Goal: Transaction & Acquisition: Purchase product/service

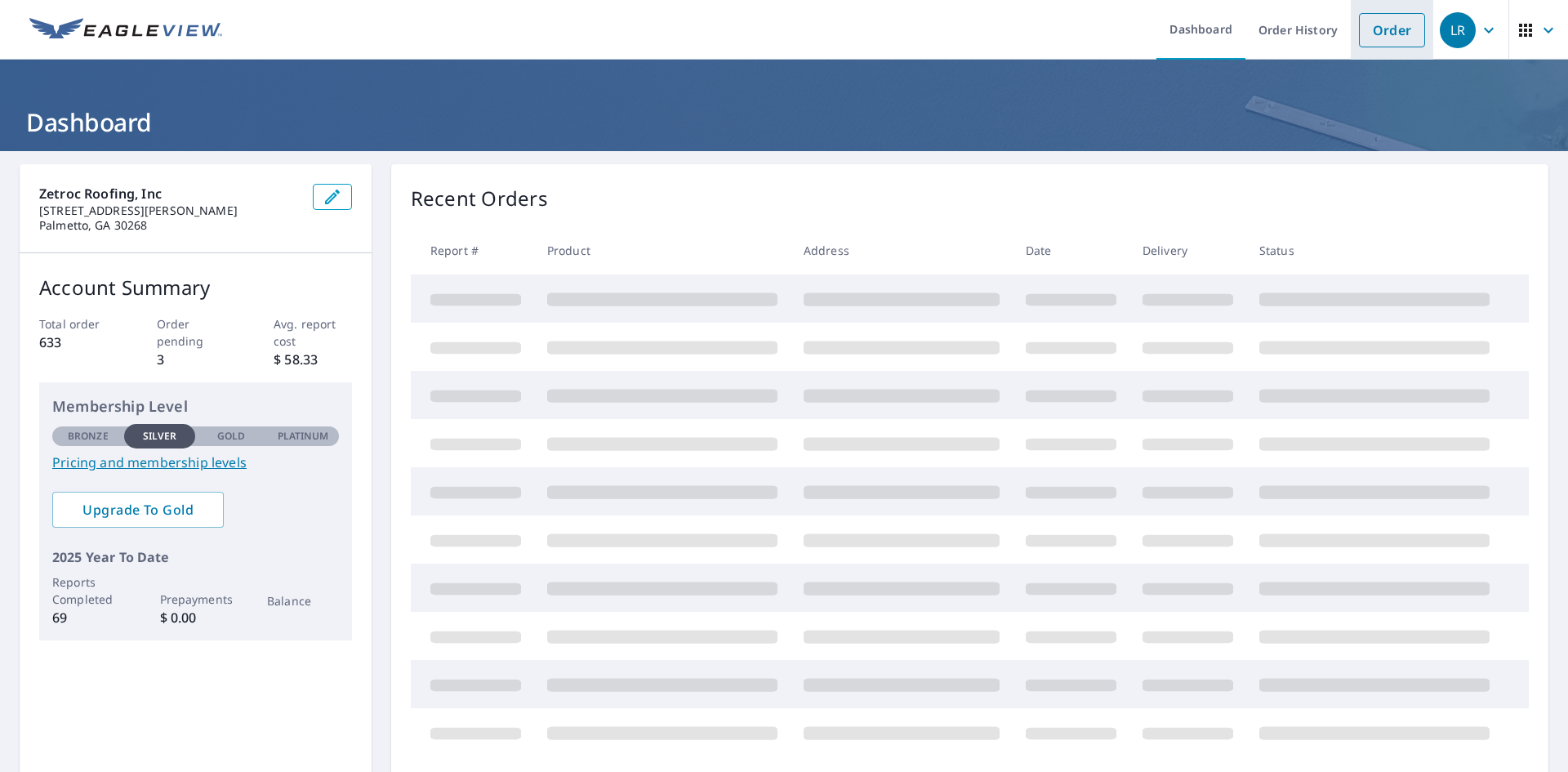
click at [1360, 27] on link "Order" at bounding box center [1393, 30] width 66 height 35
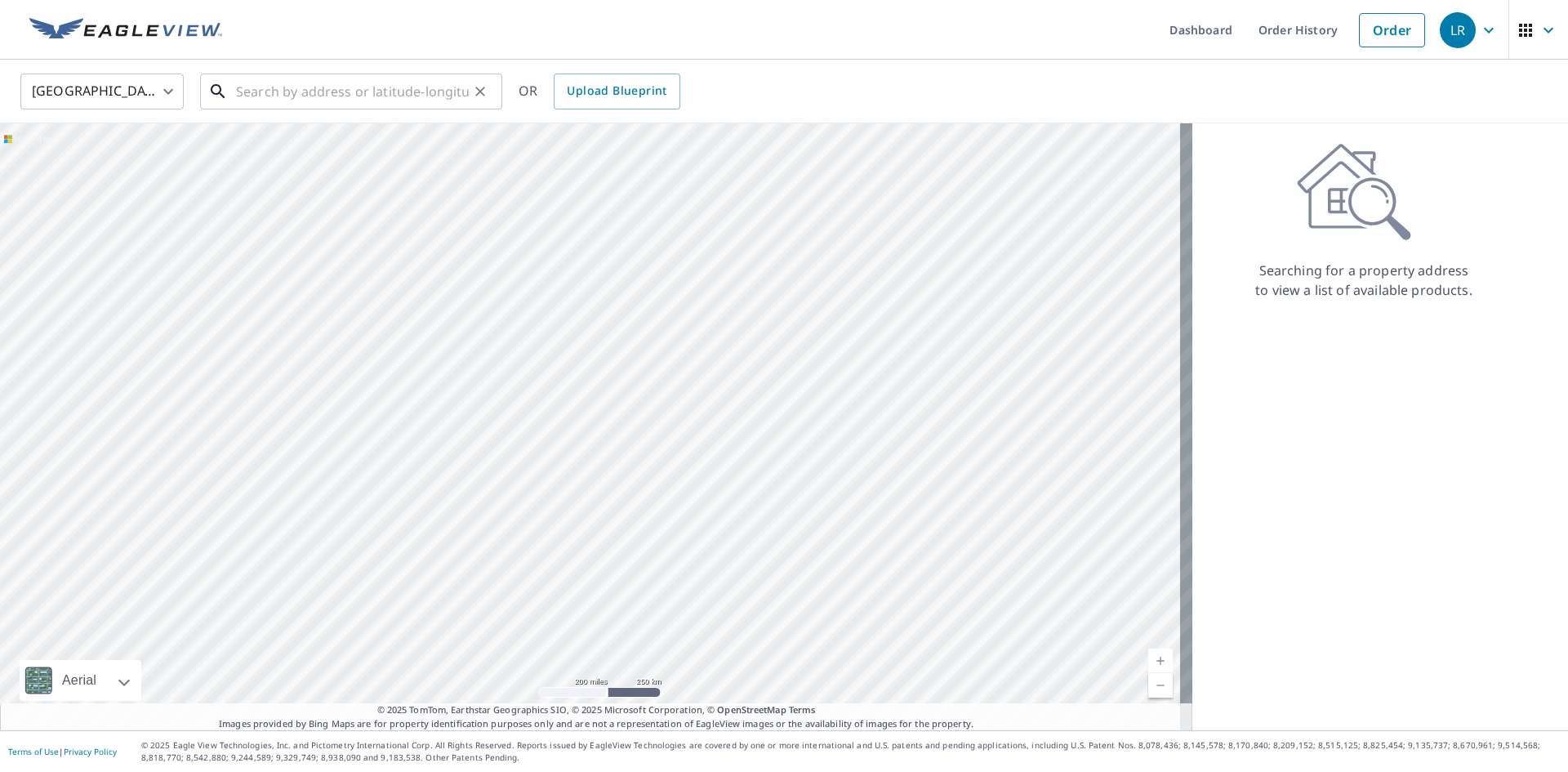
drag, startPoint x: 228, startPoint y: 85, endPoint x: 238, endPoint y: 69, distance: 18.9
paste input "[STREET_ADDRESS]"
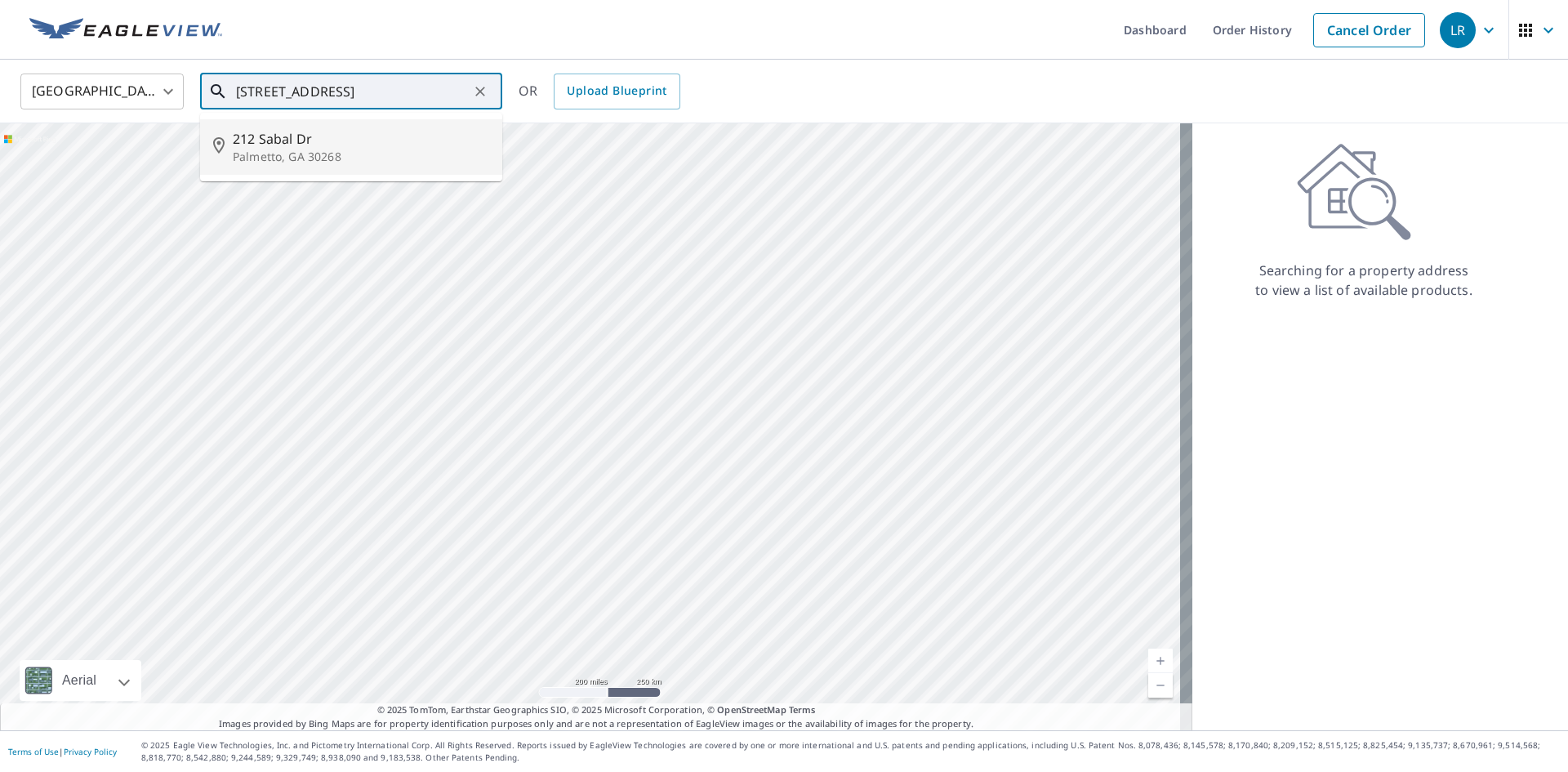
click at [262, 161] on p "Palmetto, GA 30268" at bounding box center [361, 157] width 256 height 16
type input "[STREET_ADDRESS][PERSON_NAME]"
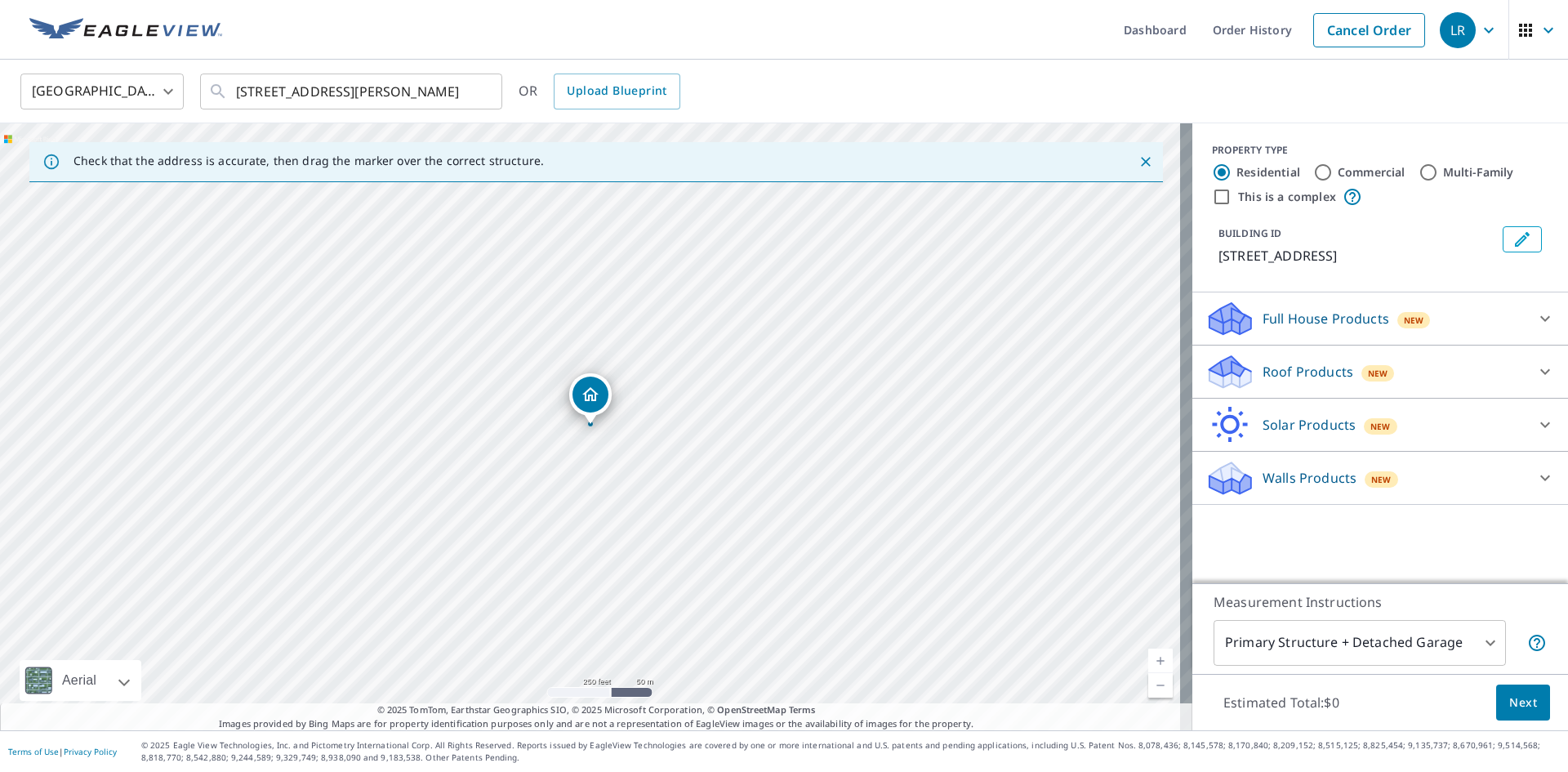
click at [1269, 370] on p "Roof Products" at bounding box center [1308, 371] width 91 height 20
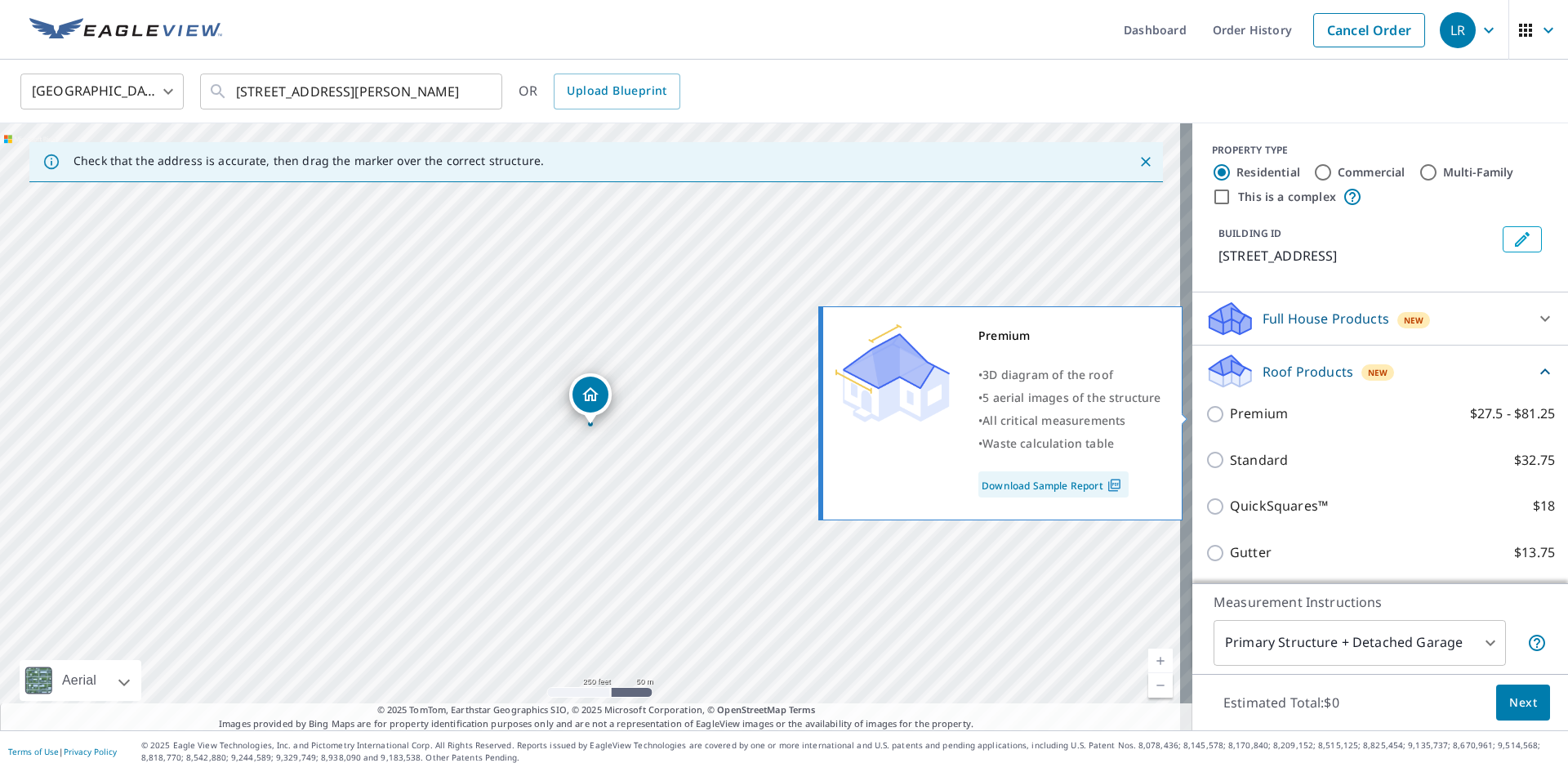
click at [1261, 410] on p "Premium" at bounding box center [1259, 413] width 58 height 20
click at [1231, 410] on input "Premium $27.5 - $81.25" at bounding box center [1218, 414] width 25 height 20
checkbox input "true"
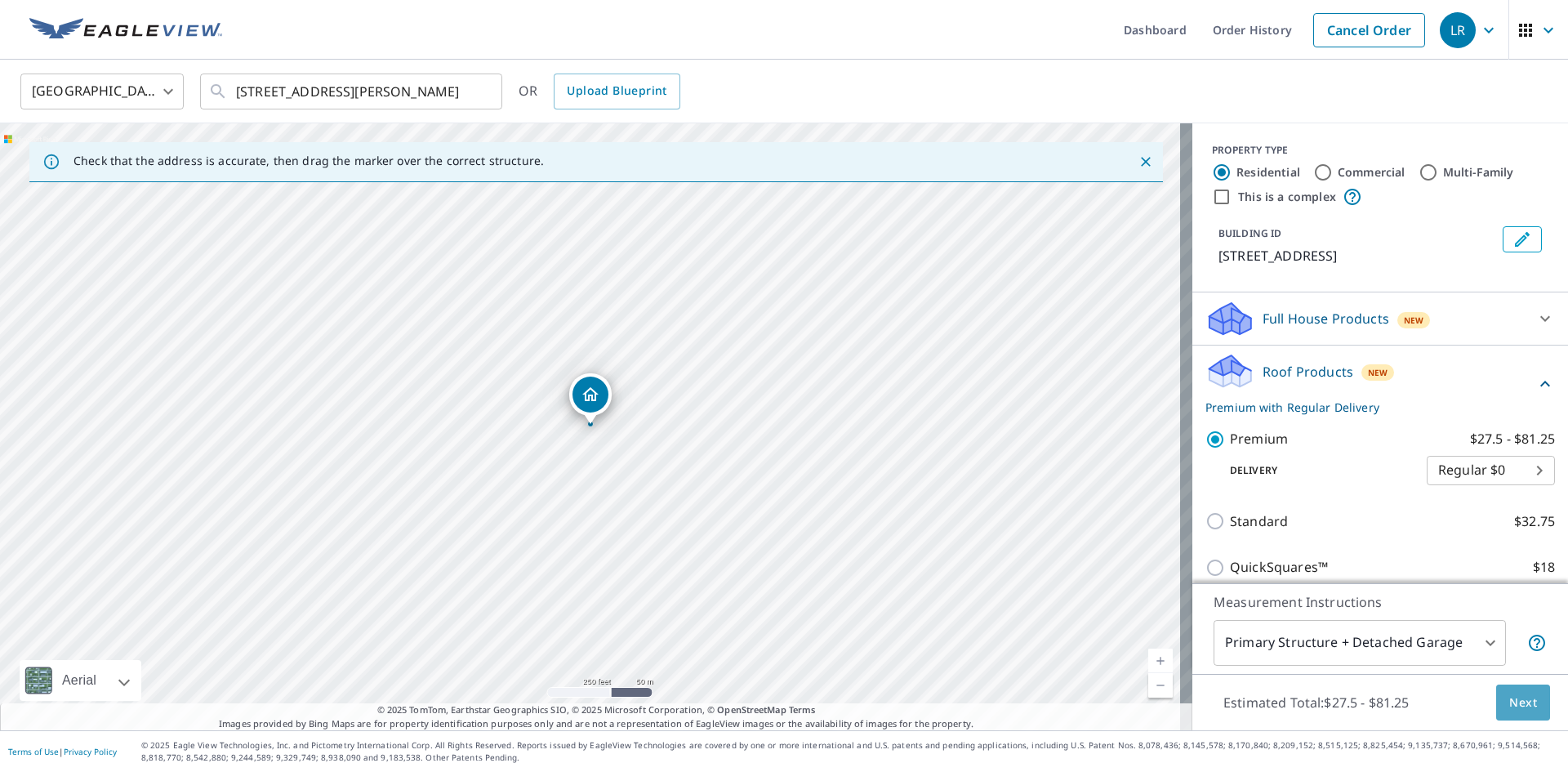
click at [1513, 708] on span "Next" at bounding box center [1523, 703] width 28 height 20
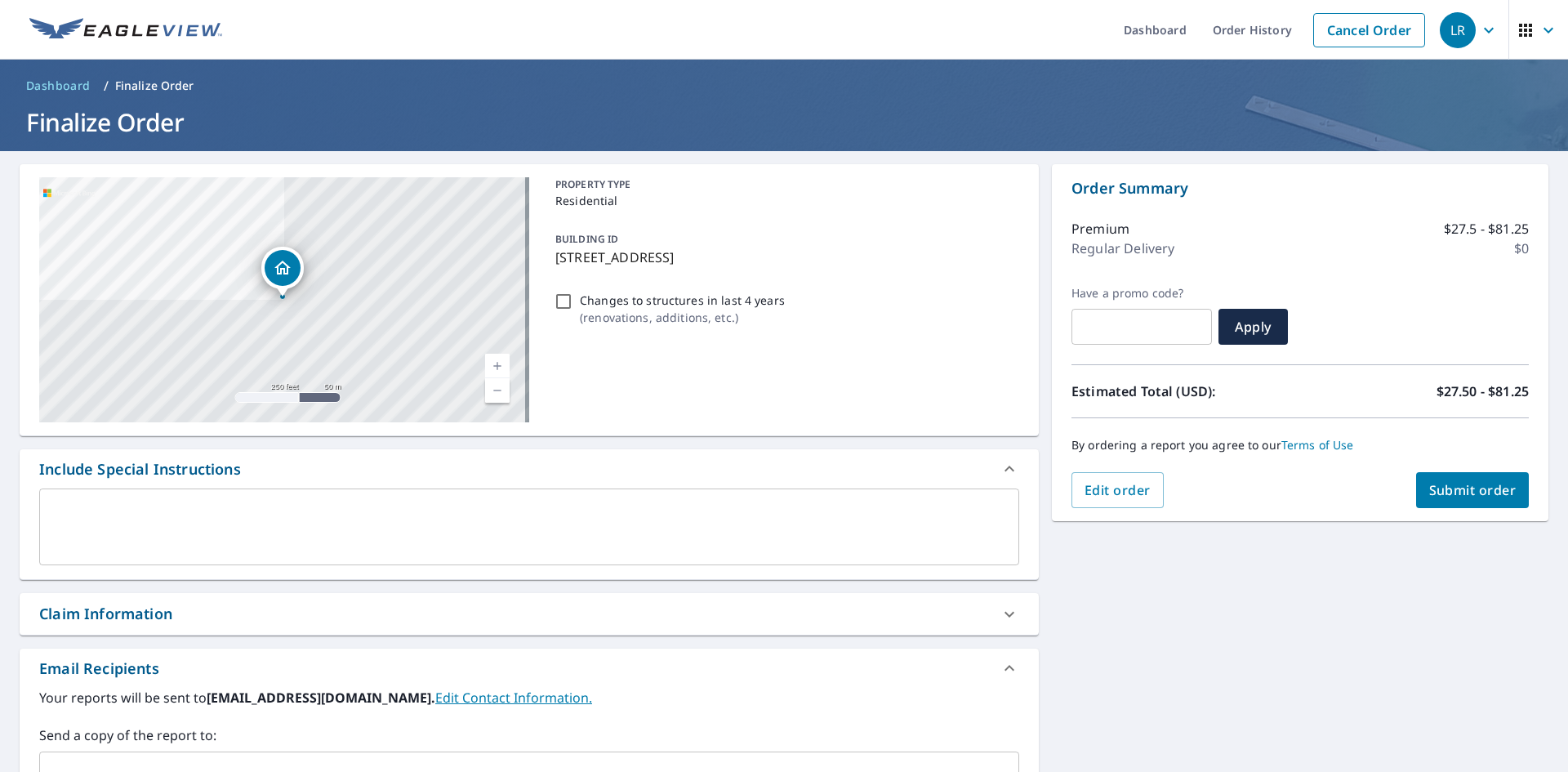
click at [1442, 492] on span "Submit order" at bounding box center [1473, 490] width 87 height 18
checkbox input "true"
